Goal: Obtain resource: Obtain resource

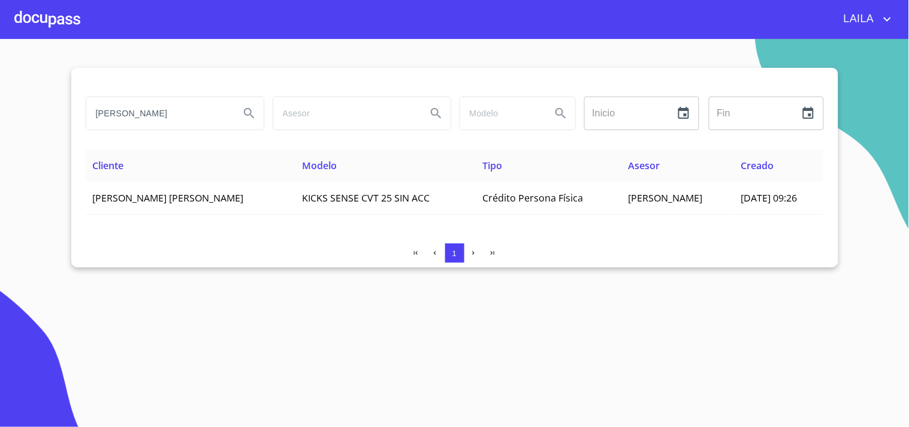
click at [200, 118] on input "[PERSON_NAME]" at bounding box center [158, 113] width 144 height 32
type input "DETLEF"
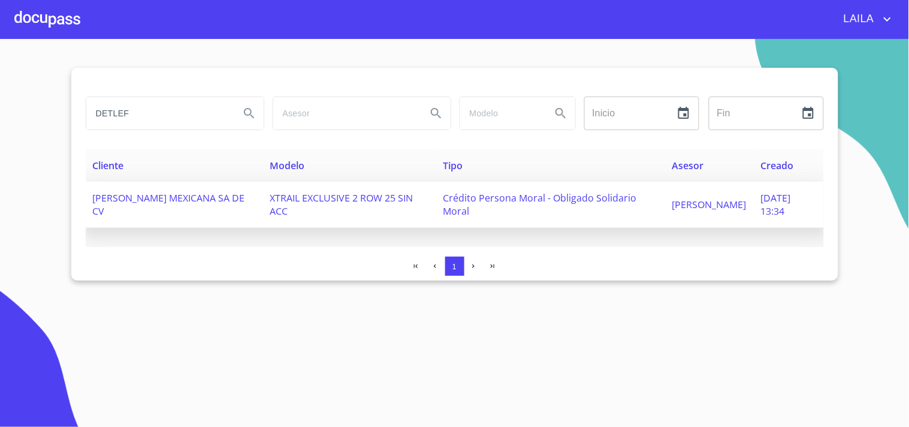
click at [219, 201] on span "[PERSON_NAME] MEXICANA SA DE CV" at bounding box center [169, 204] width 152 height 26
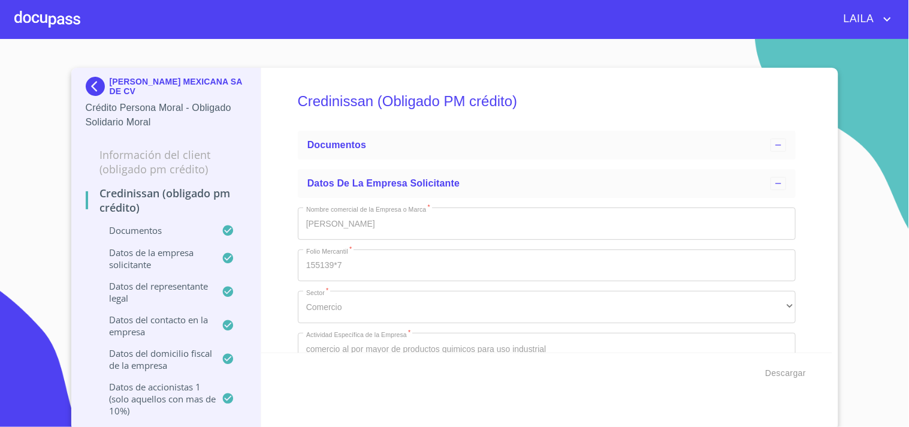
type input "6 de dic. de 1976"
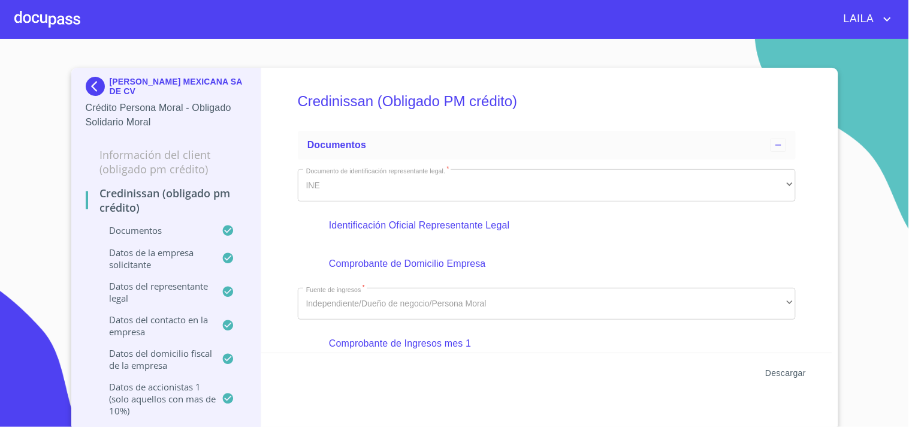
click at [786, 366] on span "Descargar" at bounding box center [785, 373] width 41 height 15
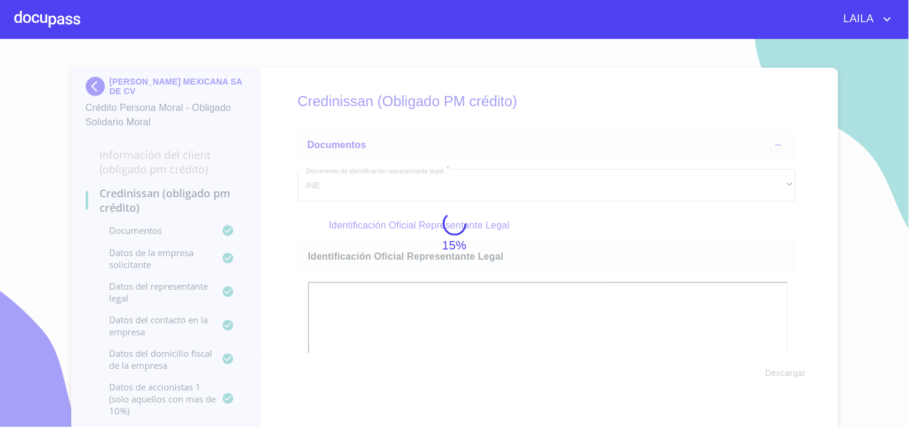
drag, startPoint x: 121, startPoint y: 109, endPoint x: 128, endPoint y: 97, distance: 14.2
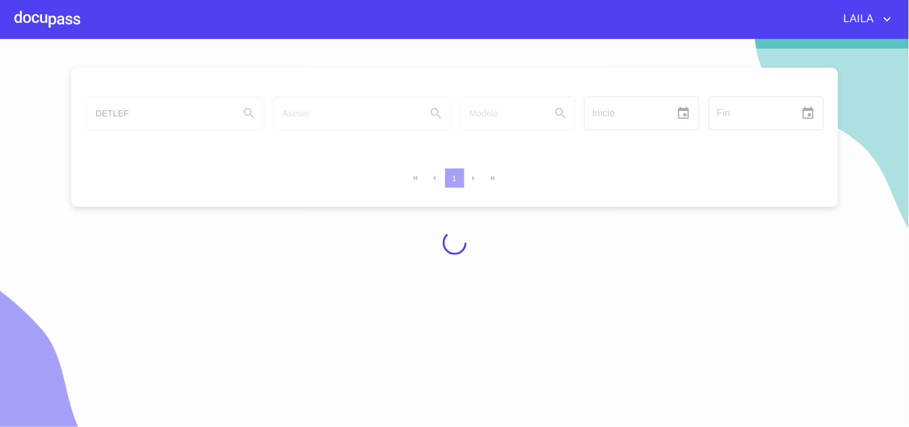
drag, startPoint x: 97, startPoint y: 228, endPoint x: 133, endPoint y: 255, distance: 45.8
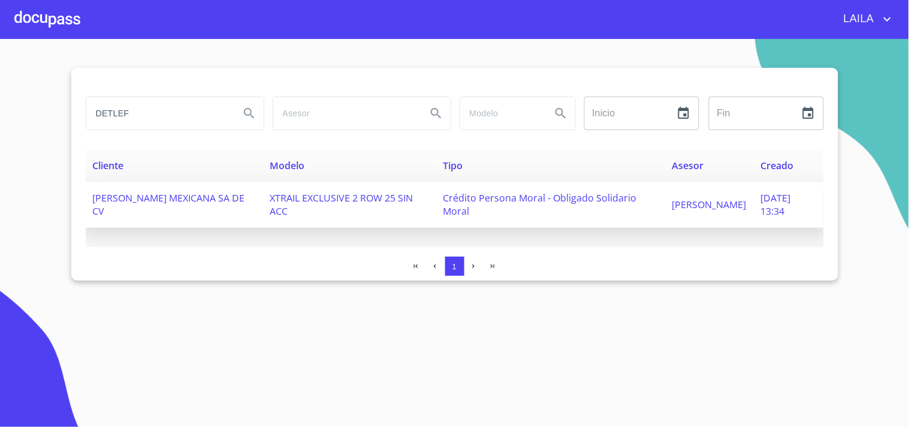
click at [165, 207] on td "[PERSON_NAME] MEXICANA SA DE CV" at bounding box center [174, 205] width 177 height 46
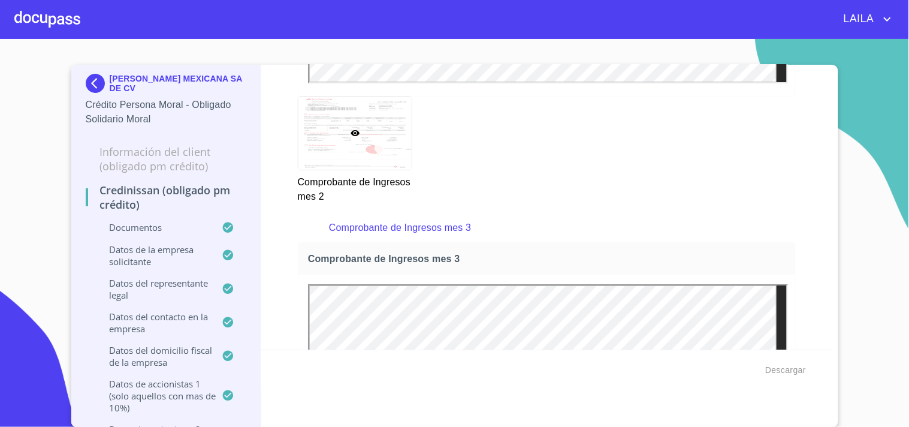
scroll to position [2264, 0]
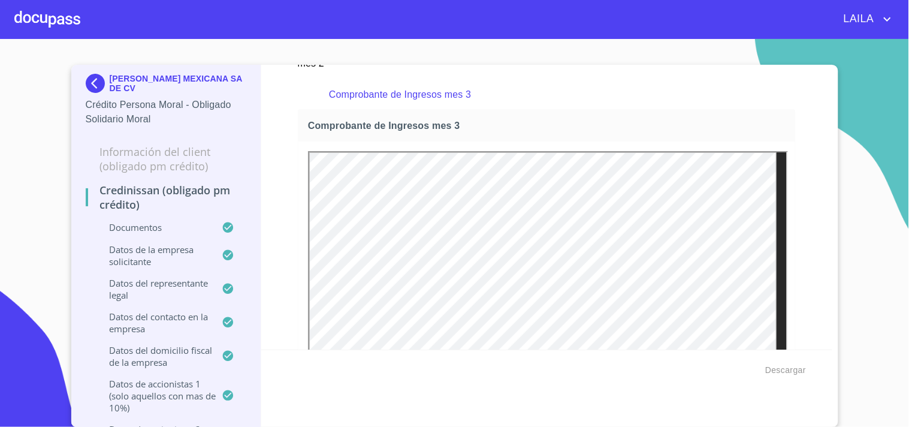
click at [851, 213] on section "[PERSON_NAME] MEXICANA SA DE CV Crédito Persona Moral - Obligado Solidario Mora…" at bounding box center [454, 233] width 909 height 388
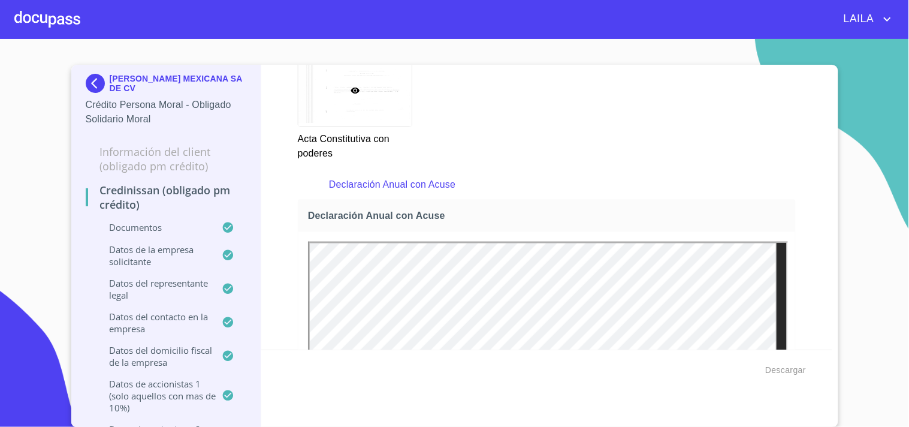
scroll to position [3796, 0]
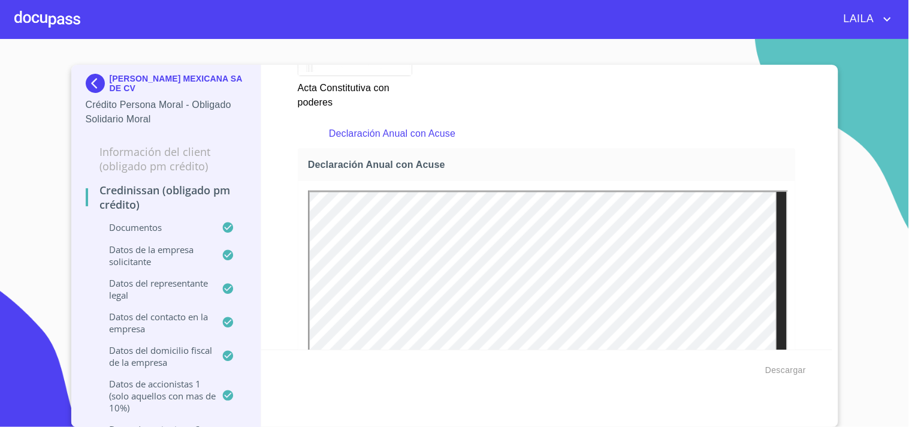
click at [882, 180] on section "[PERSON_NAME] MEXICANA SA DE CV Crédito Persona Moral - Obligado Solidario Mora…" at bounding box center [454, 233] width 909 height 388
click at [86, 79] on img at bounding box center [98, 83] width 24 height 19
